Goal: Find contact information: Find contact information

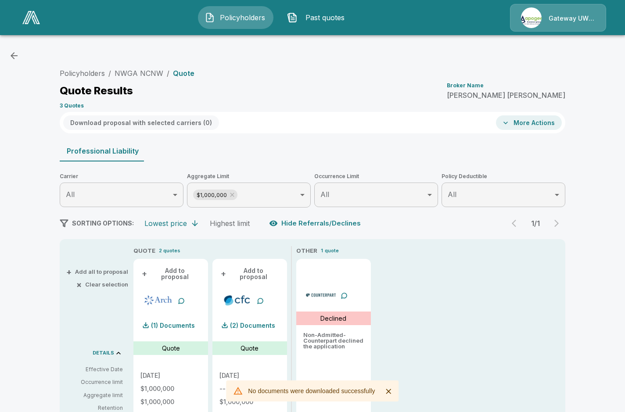
click at [16, 58] on icon "button" at bounding box center [14, 56] width 11 height 11
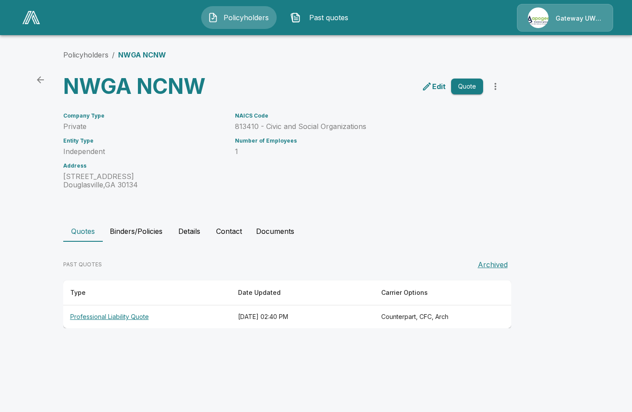
click at [40, 77] on icon "back" at bounding box center [40, 80] width 11 height 11
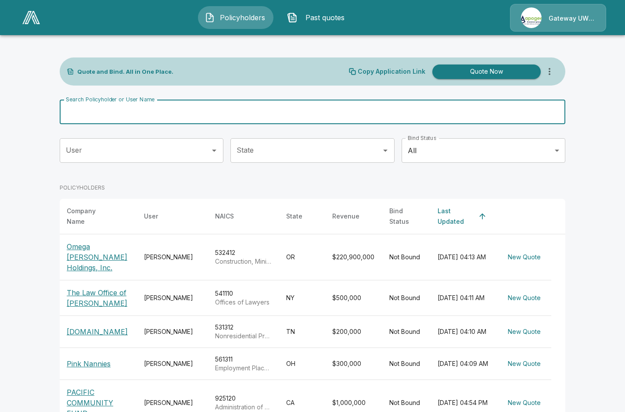
click at [131, 119] on input "Search Policyholder or User Name" at bounding box center [308, 112] width 496 height 25
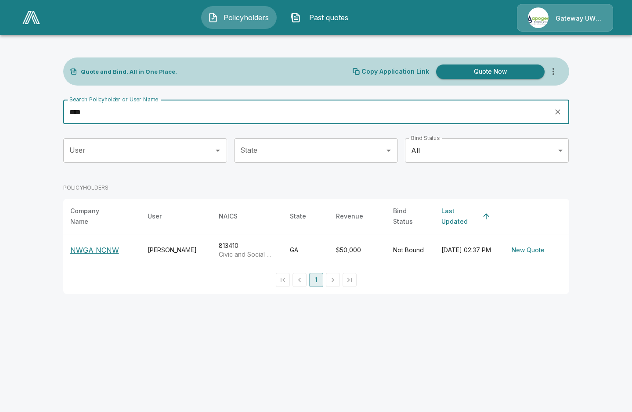
type input "****"
click at [163, 246] on div "[PERSON_NAME]" at bounding box center [176, 250] width 57 height 9
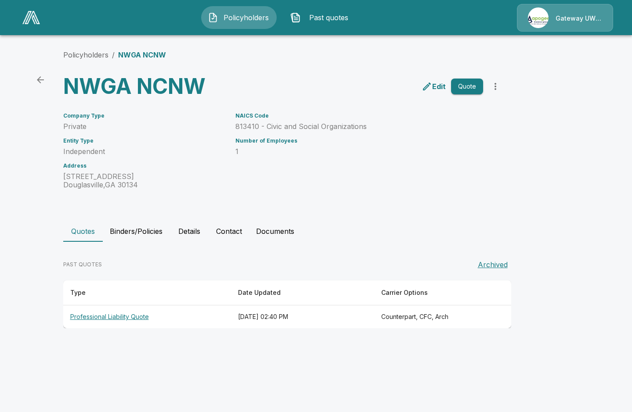
click at [199, 230] on button "Details" at bounding box center [190, 231] width 40 height 21
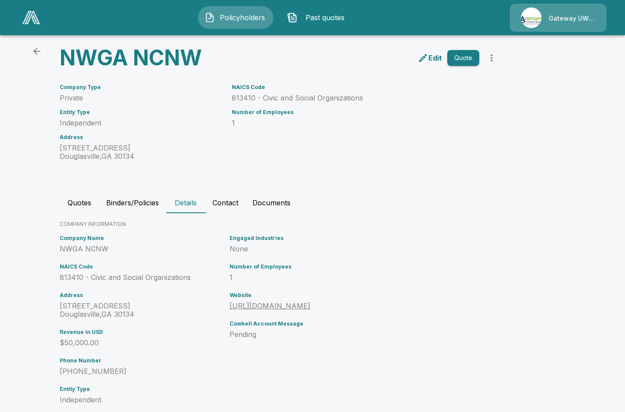
scroll to position [76, 0]
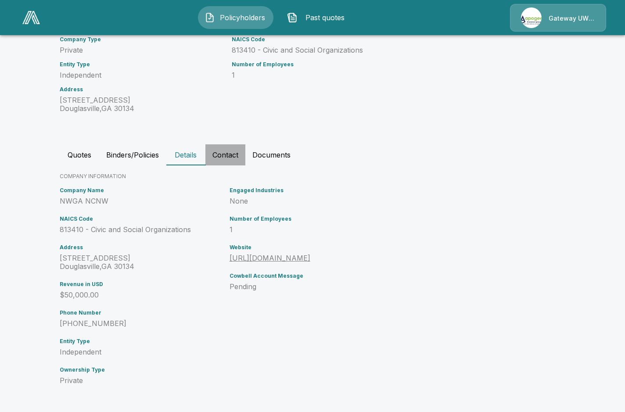
click at [236, 154] on button "Contact" at bounding box center [226, 155] width 40 height 21
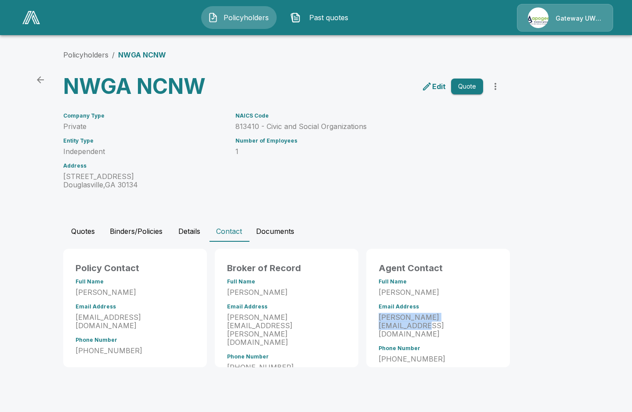
drag, startPoint x: 469, startPoint y: 318, endPoint x: 375, endPoint y: 319, distance: 94.4
click at [375, 319] on div "Agent Contact Full Name Janel Borzotra Email Address janel@silverliningins.com …" at bounding box center [438, 314] width 133 height 120
drag, startPoint x: 375, startPoint y: 319, endPoint x: 408, endPoint y: 318, distance: 33.4
copy p "janel@silverliningins.com"
click at [60, 229] on div "Policyholders / NWGA NCNW NWGA NCNW Edit Quote Company Type Private Entity Type…" at bounding box center [316, 208] width 527 height 351
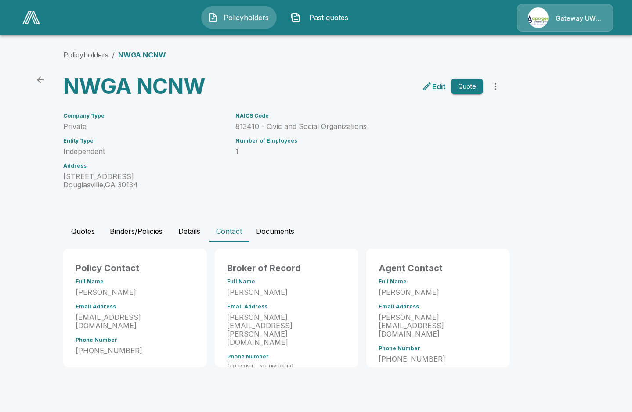
click at [388, 355] on p "404-689-8441" at bounding box center [438, 359] width 119 height 8
drag, startPoint x: 388, startPoint y: 340, endPoint x: 428, endPoint y: 344, distance: 40.6
click at [429, 355] on p "404-689-8441" at bounding box center [438, 359] width 119 height 8
drag, startPoint x: 428, startPoint y: 343, endPoint x: 373, endPoint y: 341, distance: 54.5
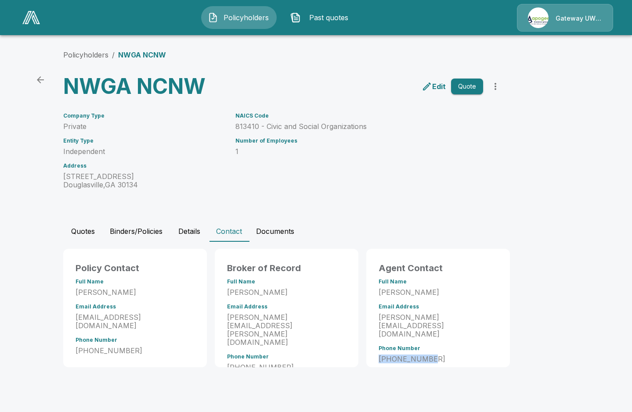
click at [373, 341] on div "Agent Contact Full Name Janel Borzotra Email Address janel@silverliningins.com …" at bounding box center [438, 314] width 133 height 120
drag, startPoint x: 373, startPoint y: 341, endPoint x: 385, endPoint y: 341, distance: 11.4
copy p "404-689-8441"
